Goal: Transaction & Acquisition: Purchase product/service

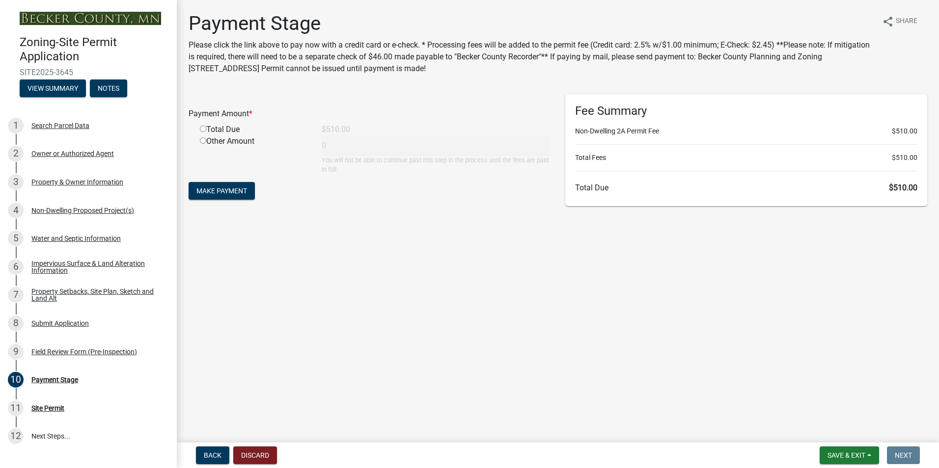
click at [202, 127] on input "radio" at bounding box center [203, 129] width 6 height 6
radio input "true"
type input "510"
click at [224, 192] on span "Make Payment" at bounding box center [221, 191] width 51 height 8
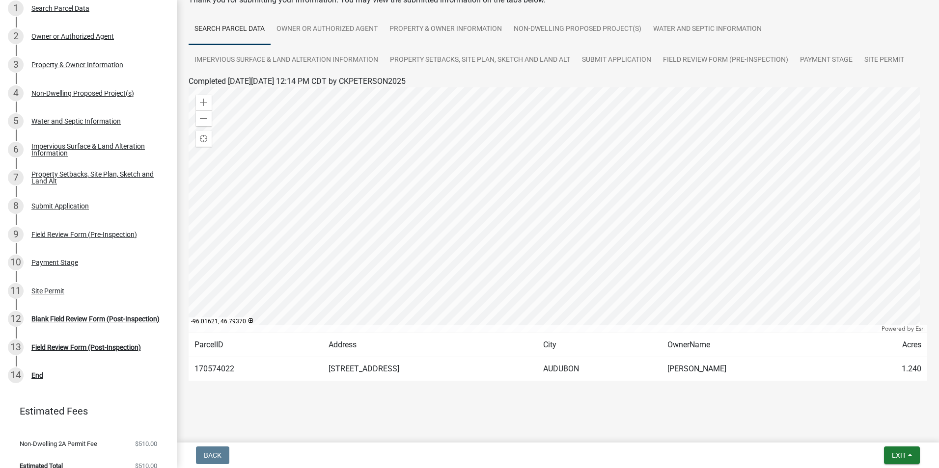
scroll to position [130, 0]
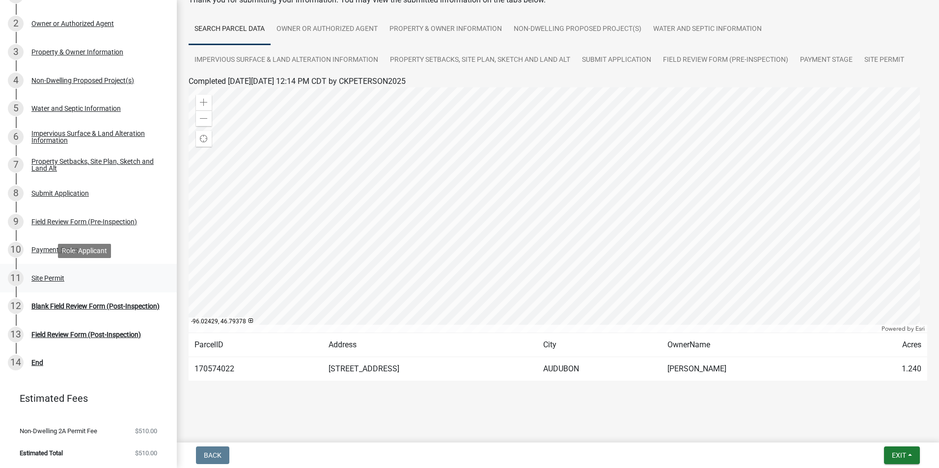
click at [51, 273] on div "11 Site Permit" at bounding box center [84, 278] width 153 height 16
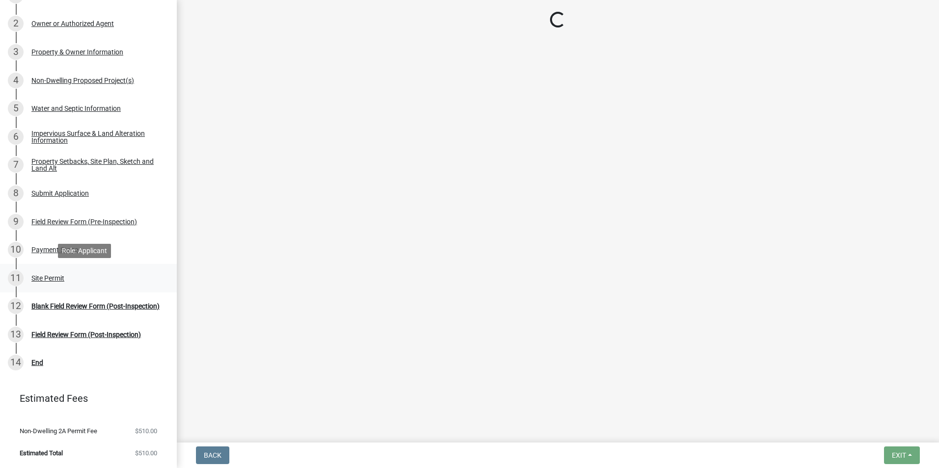
scroll to position [0, 0]
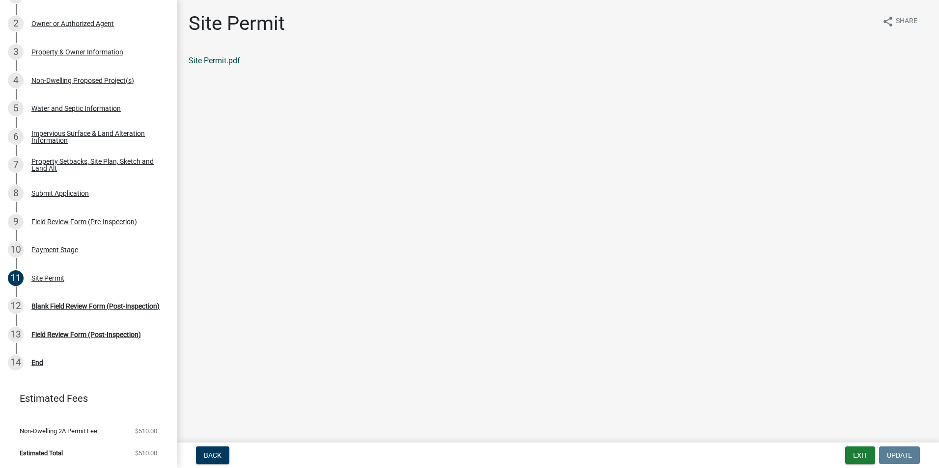
click at [214, 60] on link "Site Permit.pdf" at bounding box center [215, 60] width 52 height 9
